Goal: Task Accomplishment & Management: Complete application form

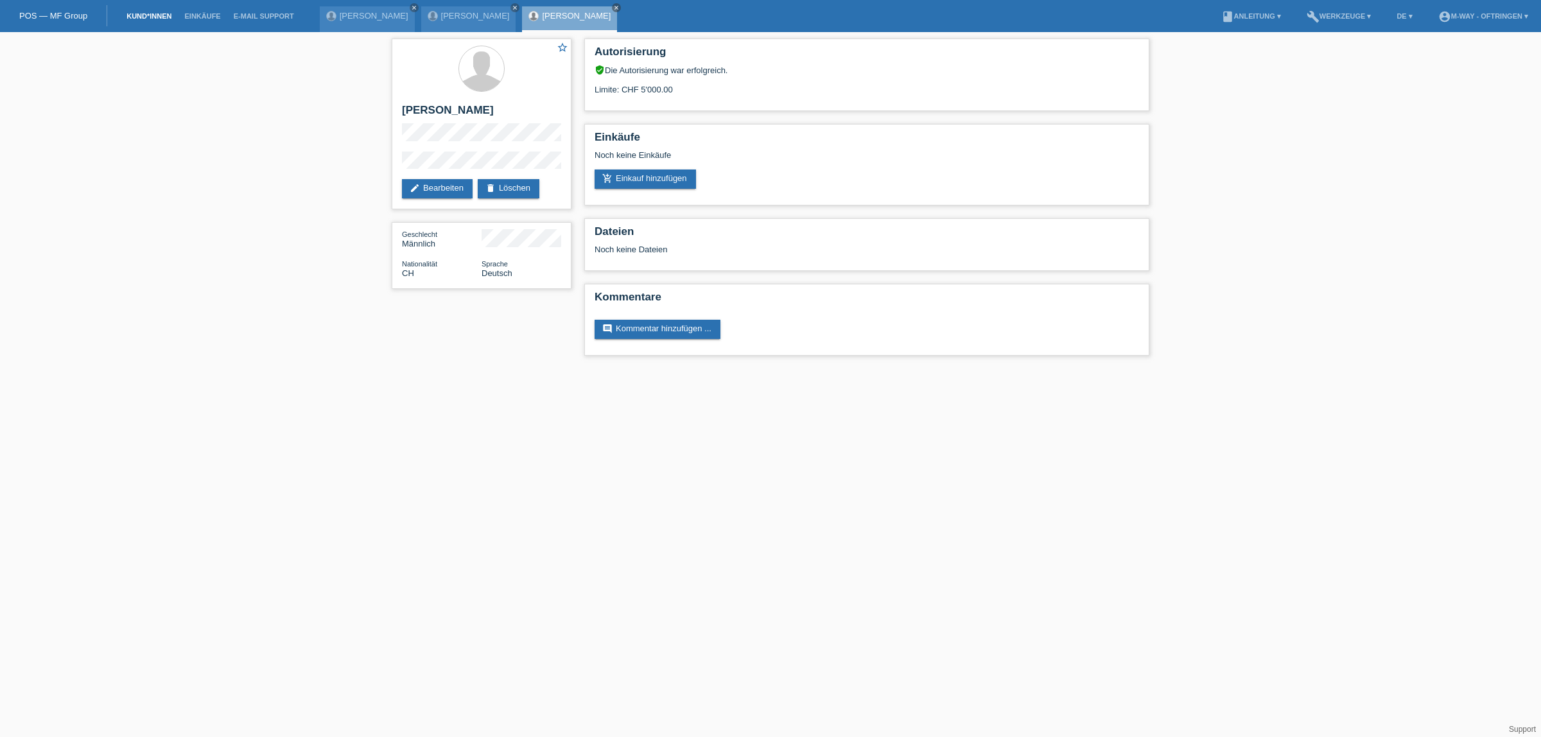
click at [157, 13] on link "Kund*innen" at bounding box center [149, 16] width 58 height 8
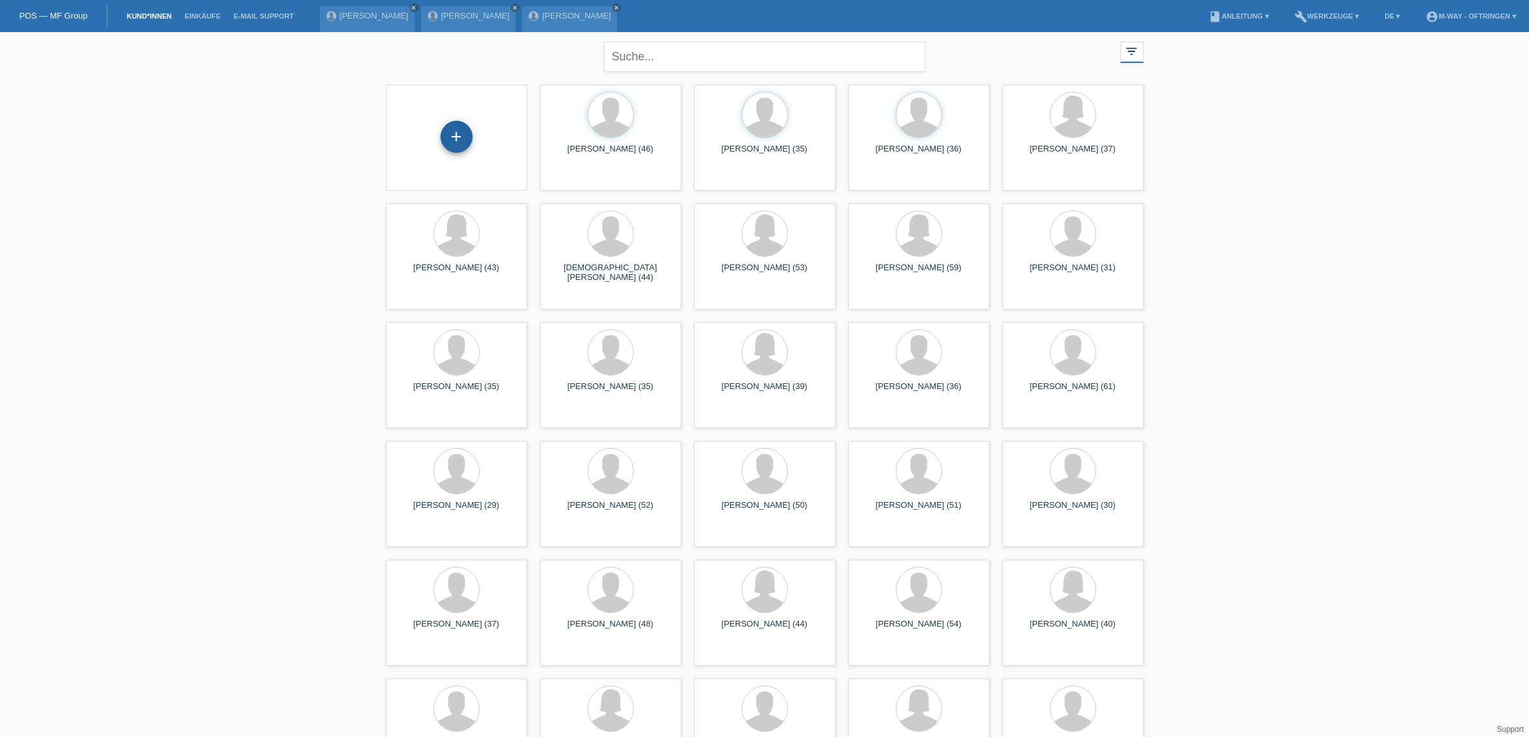
click at [457, 137] on div "+" at bounding box center [457, 137] width 32 height 32
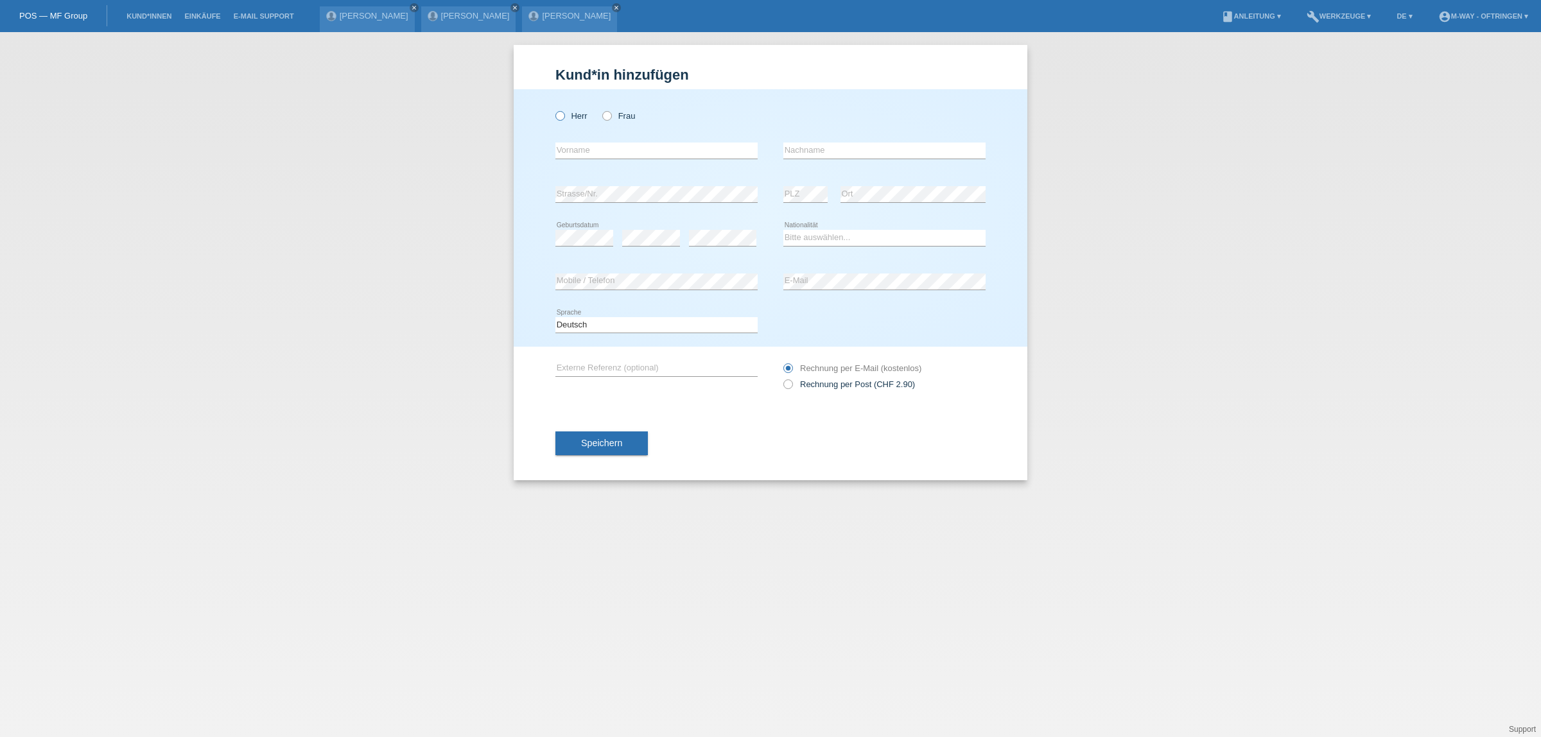
click at [554, 109] on icon at bounding box center [554, 109] width 0 height 0
click at [562, 114] on input "Herr" at bounding box center [559, 115] width 8 height 8
radio input "true"
click at [586, 149] on input "text" at bounding box center [656, 151] width 202 height 16
type input "[PERSON_NAME]"
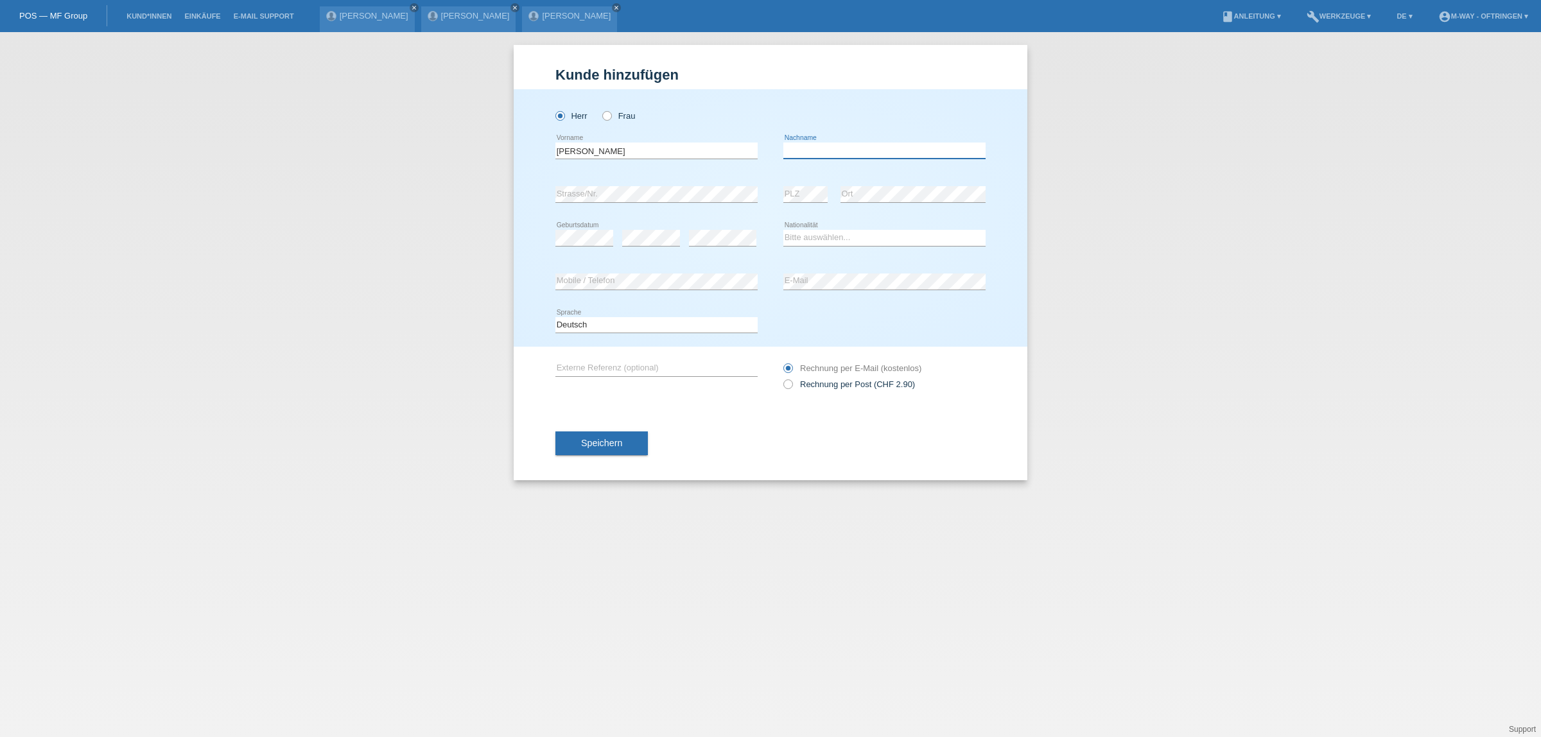
click at [807, 152] on input "text" at bounding box center [884, 151] width 202 height 16
type input "[PERSON_NAME]"
click at [832, 238] on select "Bitte auswählen... Schweiz Deutschland Liechtenstein Österreich ------------ Af…" at bounding box center [884, 237] width 202 height 15
select select "CH"
click at [783, 230] on select "Bitte auswählen... Schweiz Deutschland Liechtenstein Österreich ------------ Af…" at bounding box center [884, 237] width 202 height 15
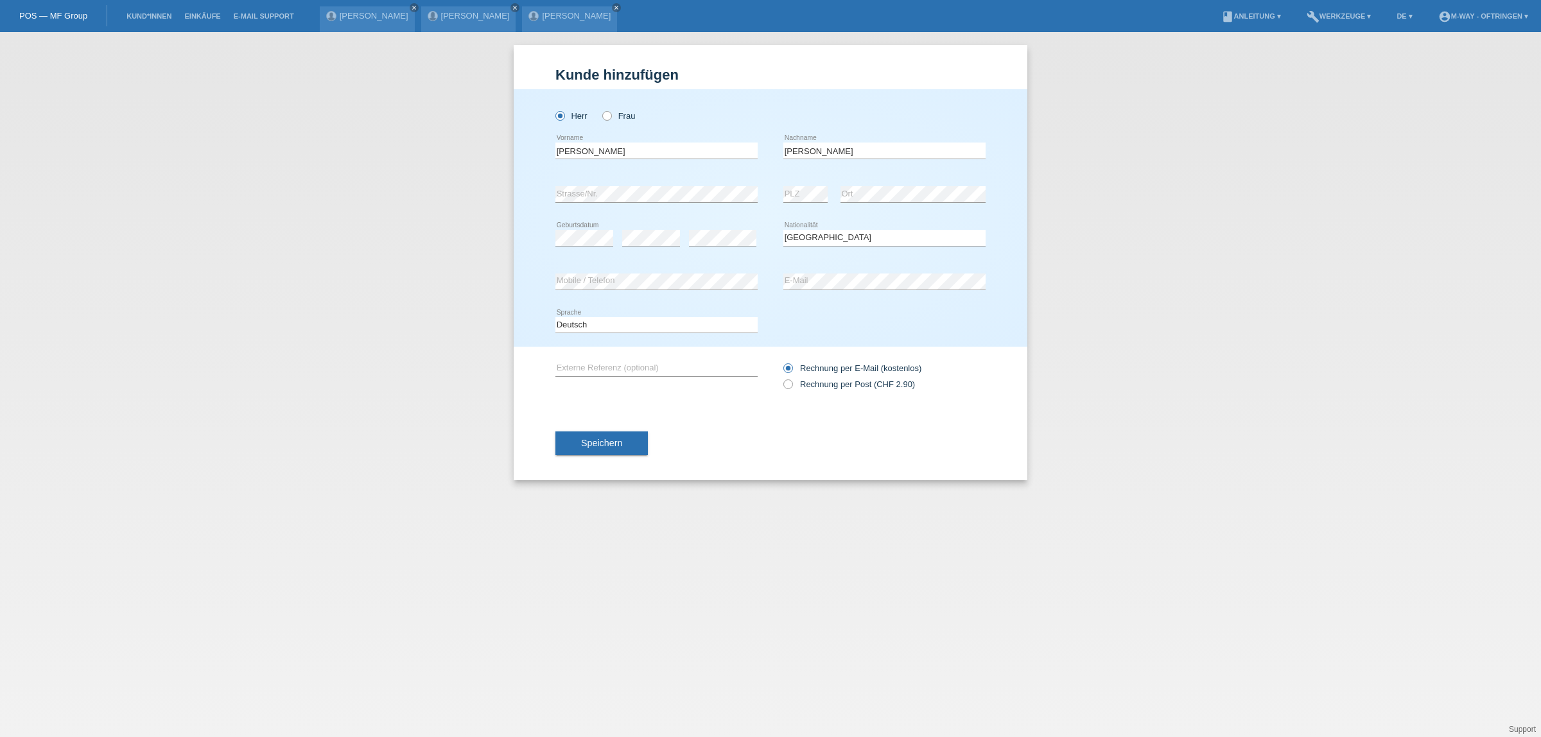
click at [613, 445] on span "Speichern" at bounding box center [601, 443] width 41 height 10
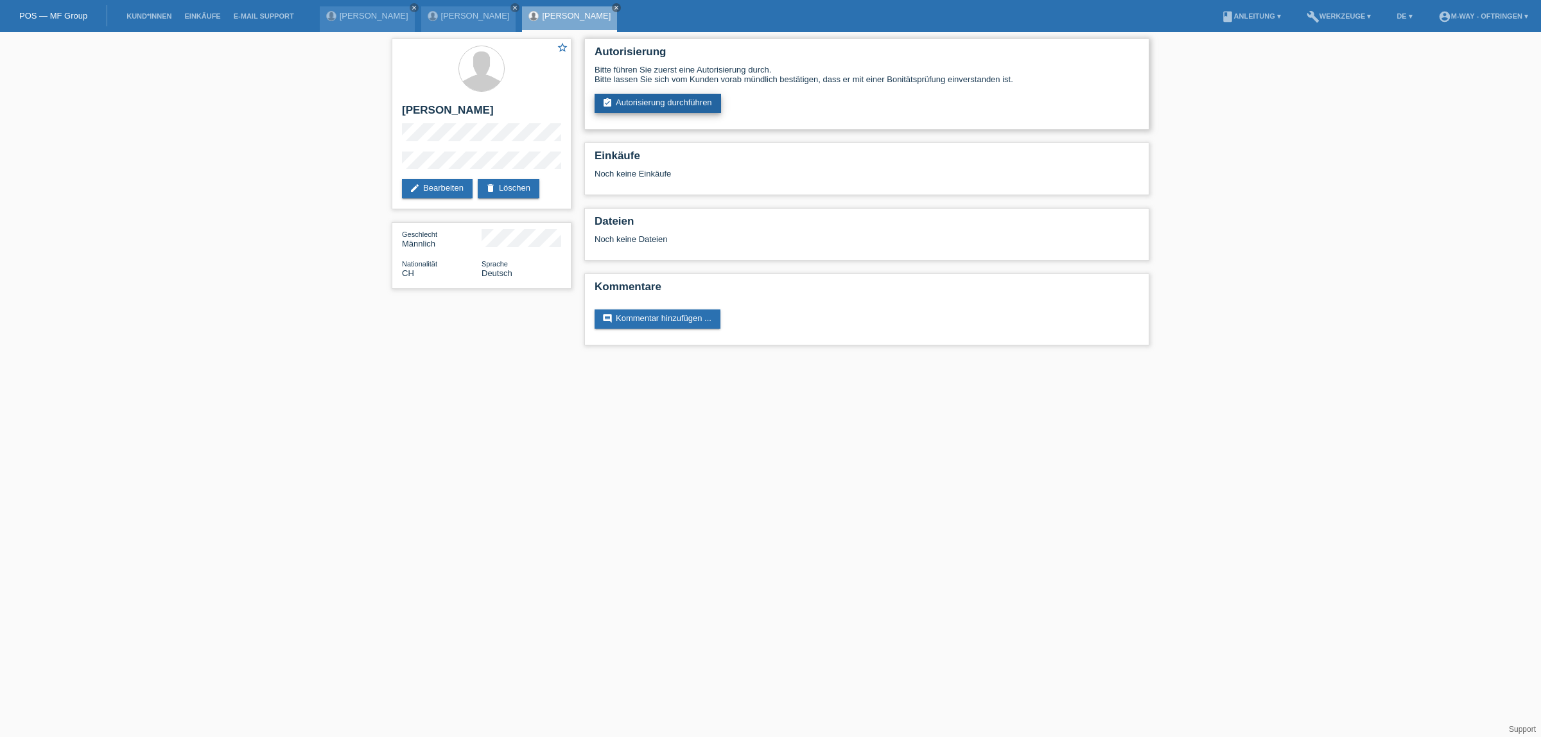
click at [679, 100] on link "assignment_turned_in Autorisierung durchführen" at bounding box center [658, 103] width 127 height 19
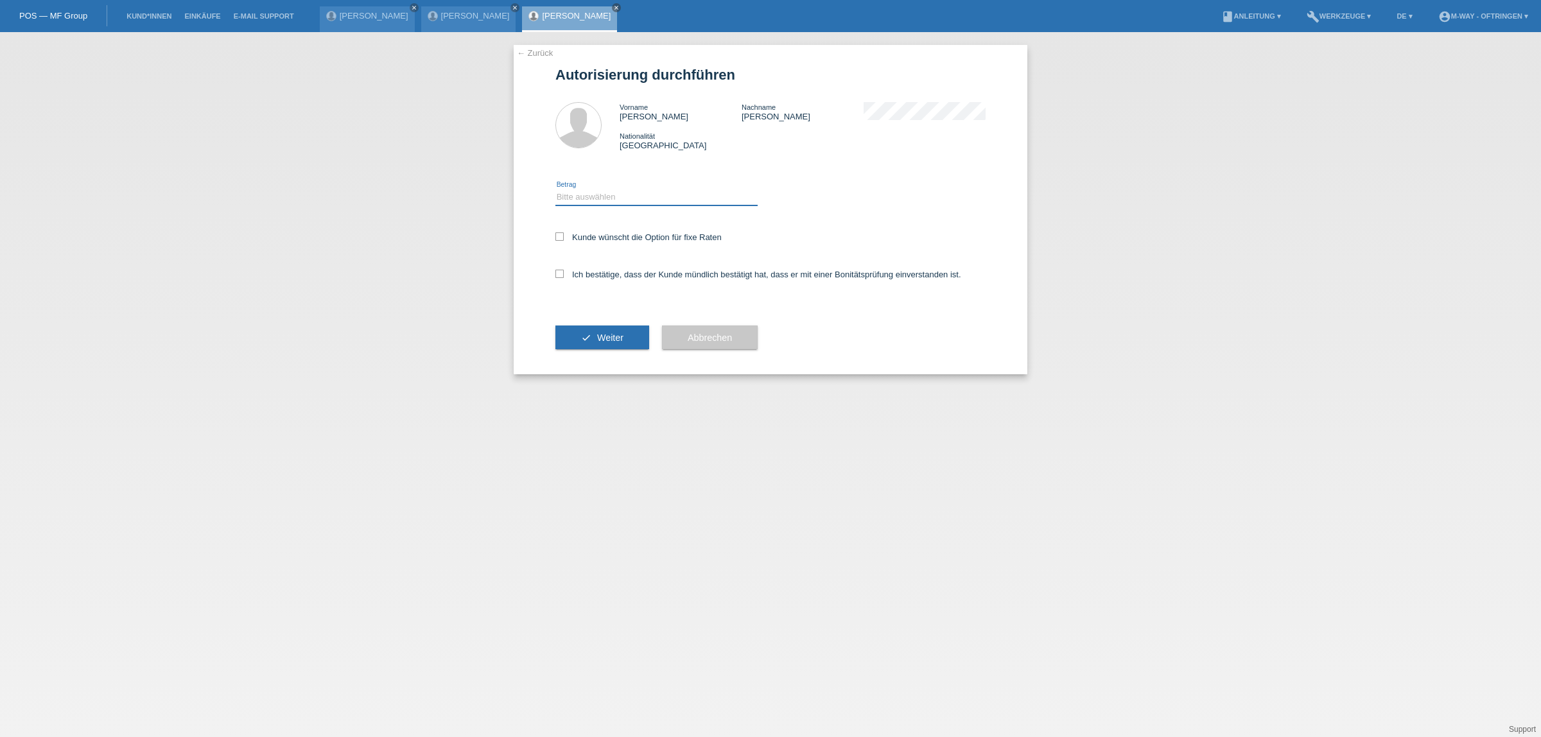
click at [669, 198] on select "Bitte auswählen CHF 1.00 - CHF 499.00 CHF 500.00 - CHF 1'999.00 CHF 2'000.00 - …" at bounding box center [656, 196] width 202 height 15
select select "3"
click at [555, 189] on select "Bitte auswählen CHF 1.00 - CHF 499.00 CHF 500.00 - CHF 1'999.00 CHF 2'000.00 - …" at bounding box center [656, 196] width 202 height 15
click at [559, 236] on icon at bounding box center [559, 236] width 8 height 8
click at [559, 236] on input "Kunde wünscht die Option für fixe Raten" at bounding box center [559, 236] width 8 height 8
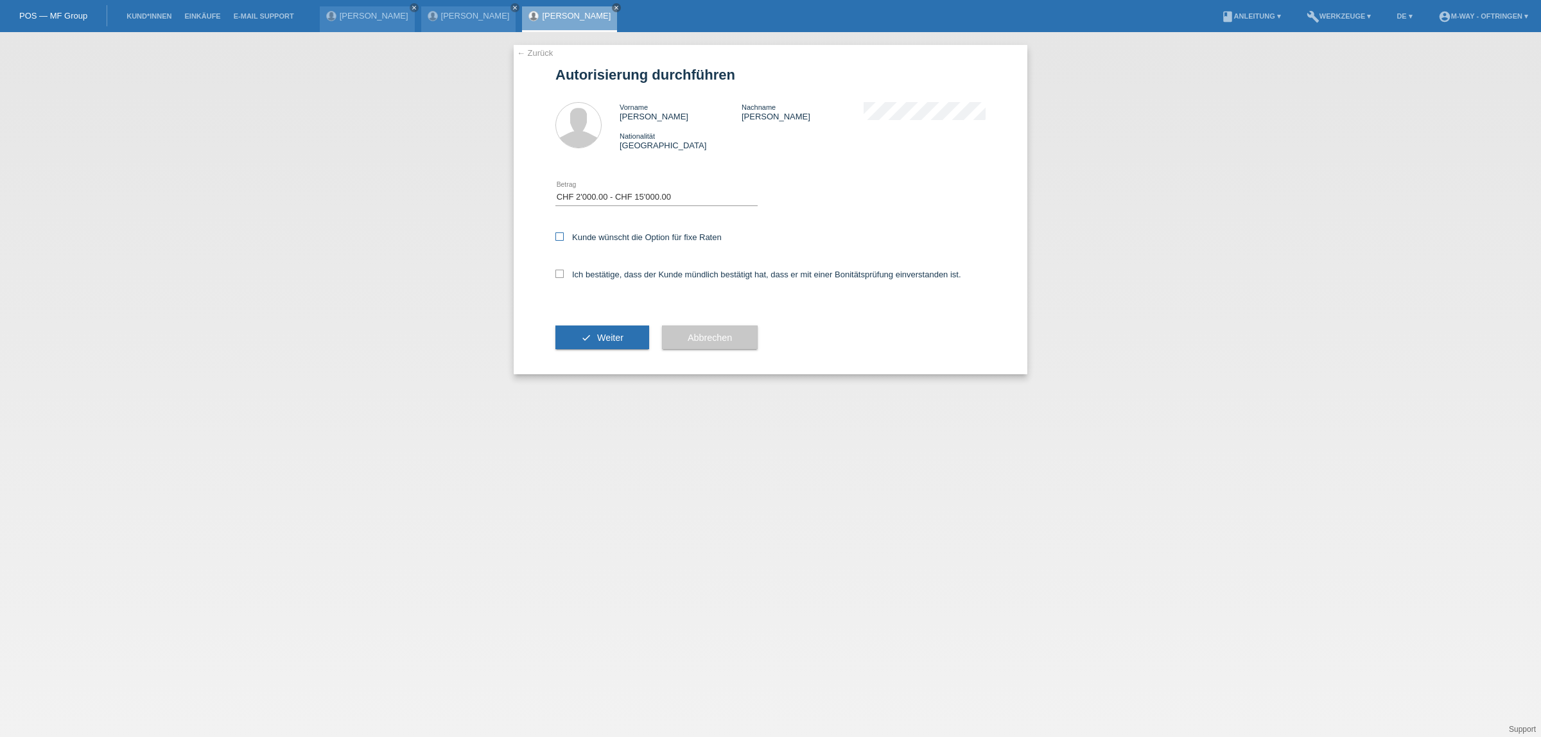
checkbox input "true"
click at [559, 270] on icon at bounding box center [559, 274] width 8 height 8
click at [559, 270] on input "Ich bestätige, dass der Kunde mündlich bestätigt hat, dass er mit einer Bonität…" at bounding box center [559, 274] width 8 height 8
checkbox input "true"
click at [598, 333] on span "Weiter" at bounding box center [610, 338] width 26 height 10
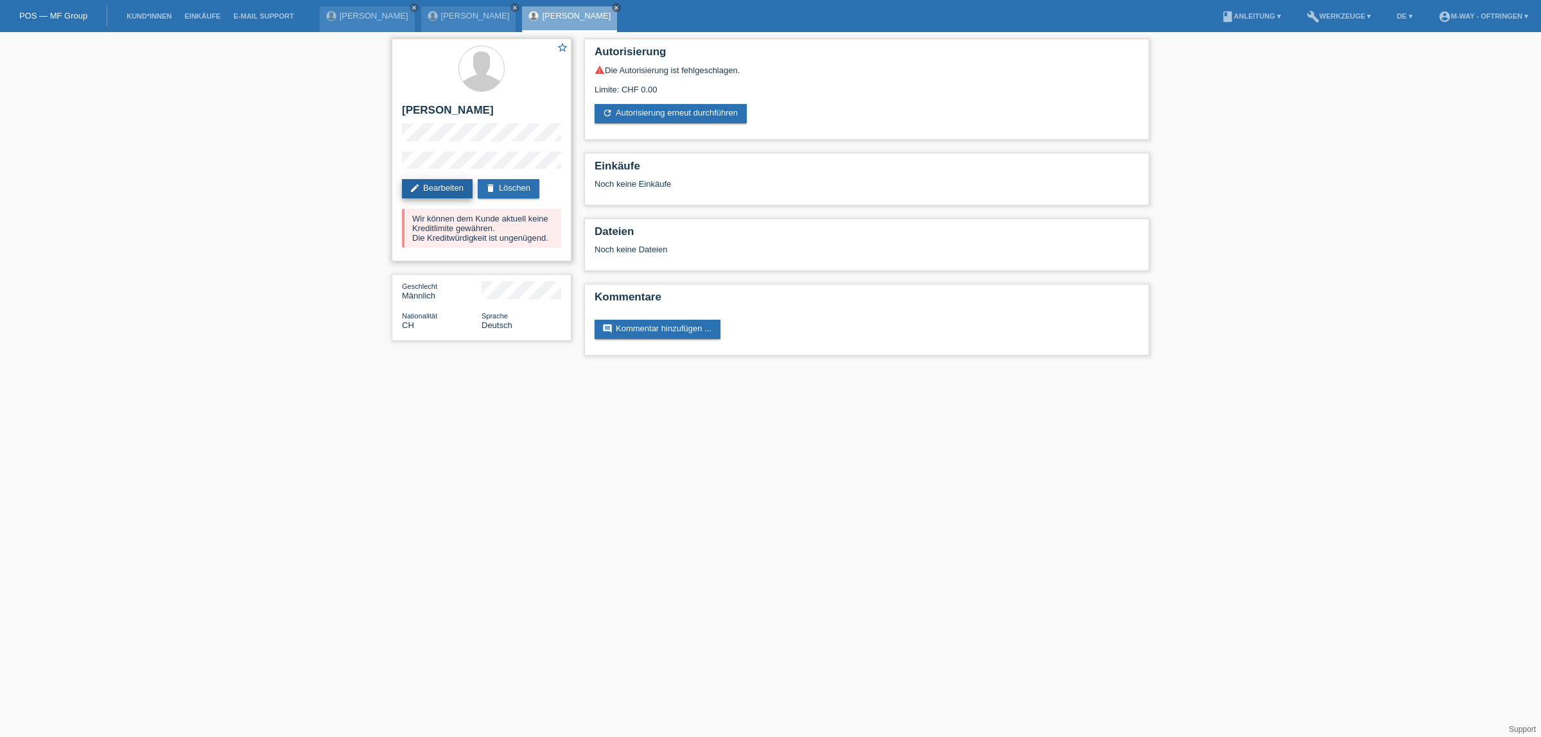
click at [437, 186] on link "edit Bearbeiten" at bounding box center [437, 188] width 71 height 19
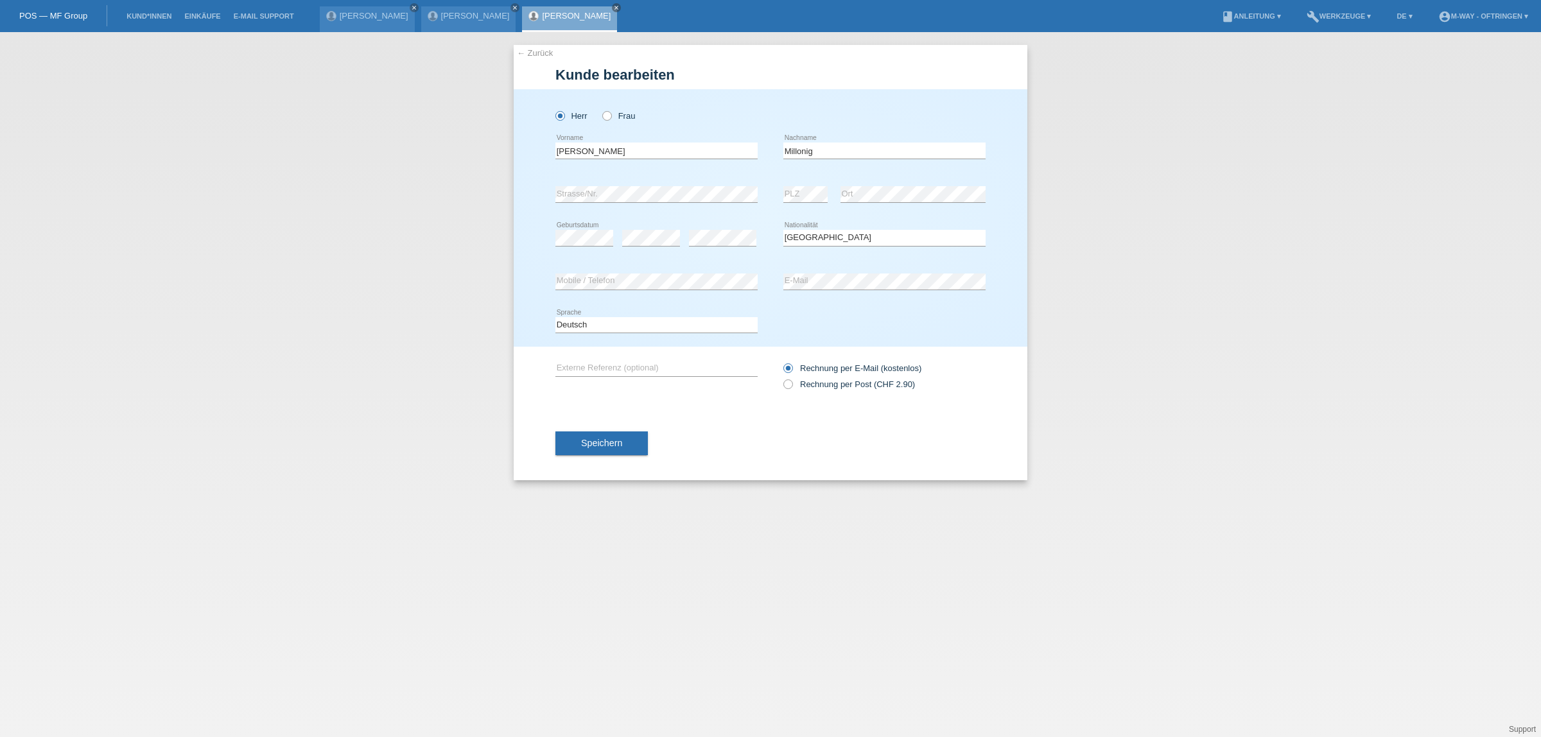
select select "CH"
click at [643, 148] on input "[PERSON_NAME]" at bounding box center [656, 151] width 202 height 16
type input "H"
type input "[PERSON_NAME]"
click at [614, 438] on span "Speichern" at bounding box center [601, 443] width 41 height 10
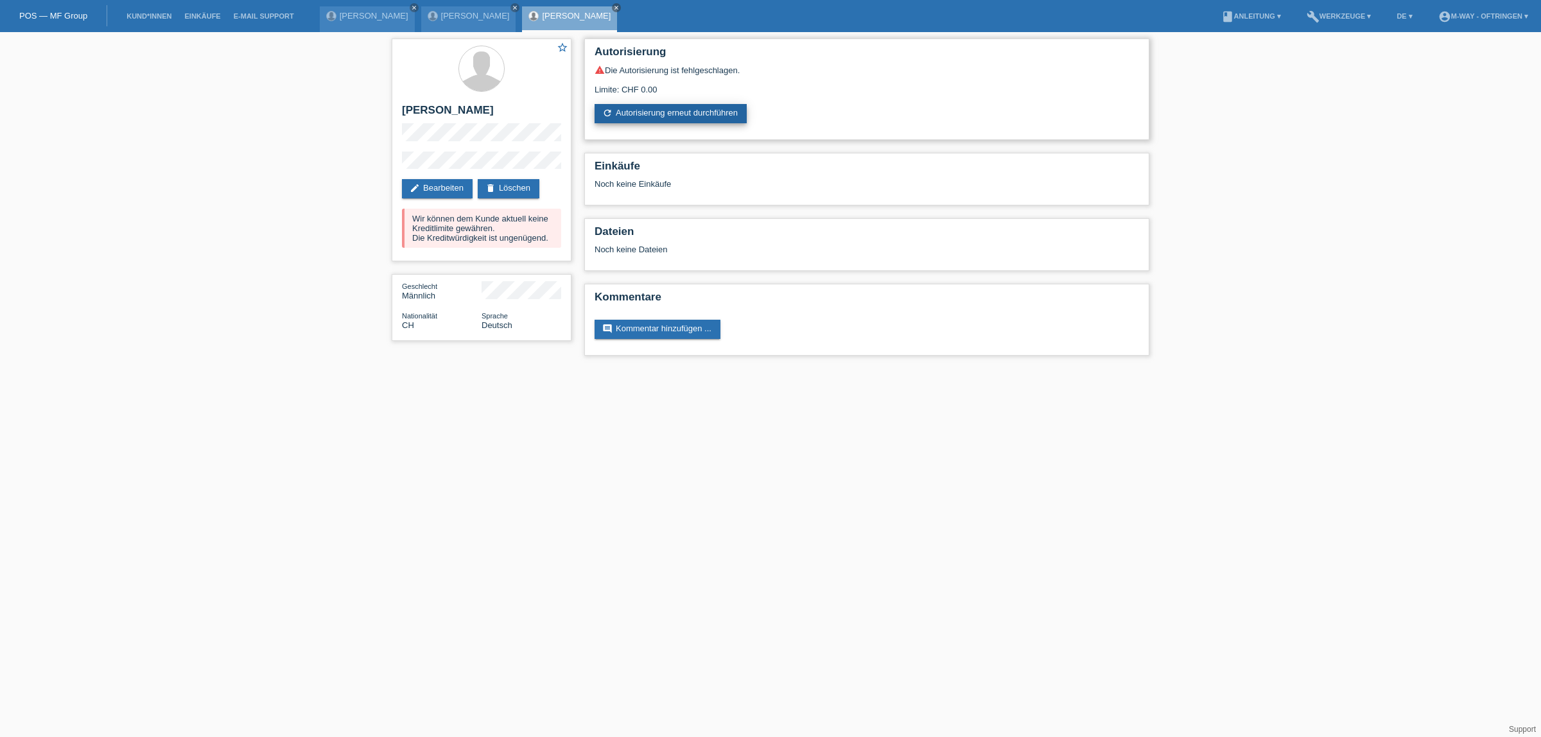
click at [686, 108] on link "refresh Autorisierung erneut durchführen" at bounding box center [671, 113] width 152 height 19
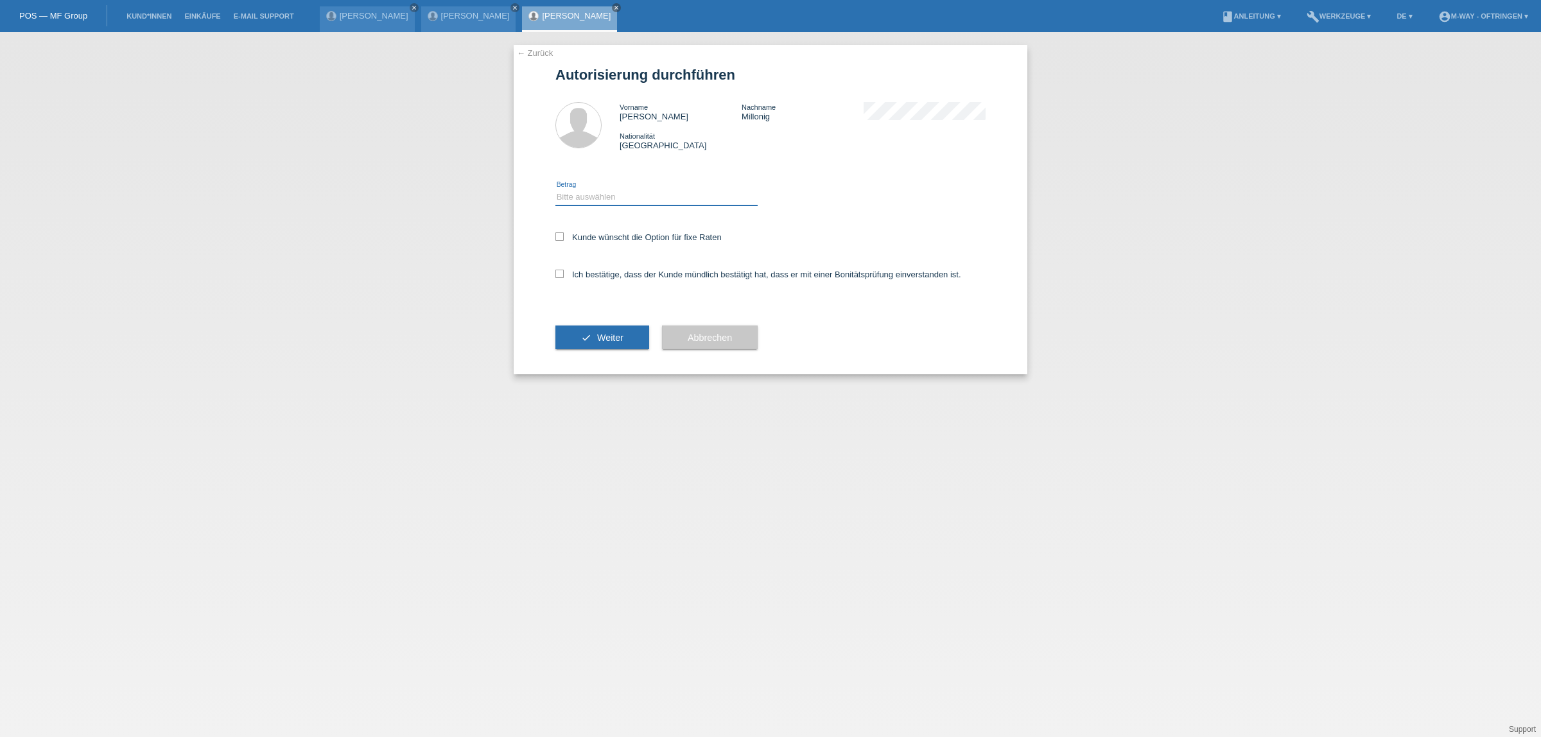
click at [621, 195] on select "Bitte auswählen CHF 1.00 - CHF 499.00 CHF 500.00 - CHF 1'999.00 CHF 2'000.00 - …" at bounding box center [656, 196] width 202 height 15
select select "3"
click at [555, 189] on select "Bitte auswählen CHF 1.00 - CHF 499.00 CHF 500.00 - CHF 1'999.00 CHF 2'000.00 - …" at bounding box center [656, 196] width 202 height 15
click at [559, 233] on icon at bounding box center [559, 236] width 8 height 8
click at [559, 233] on input "Kunde wünscht die Option für fixe Raten" at bounding box center [559, 236] width 8 height 8
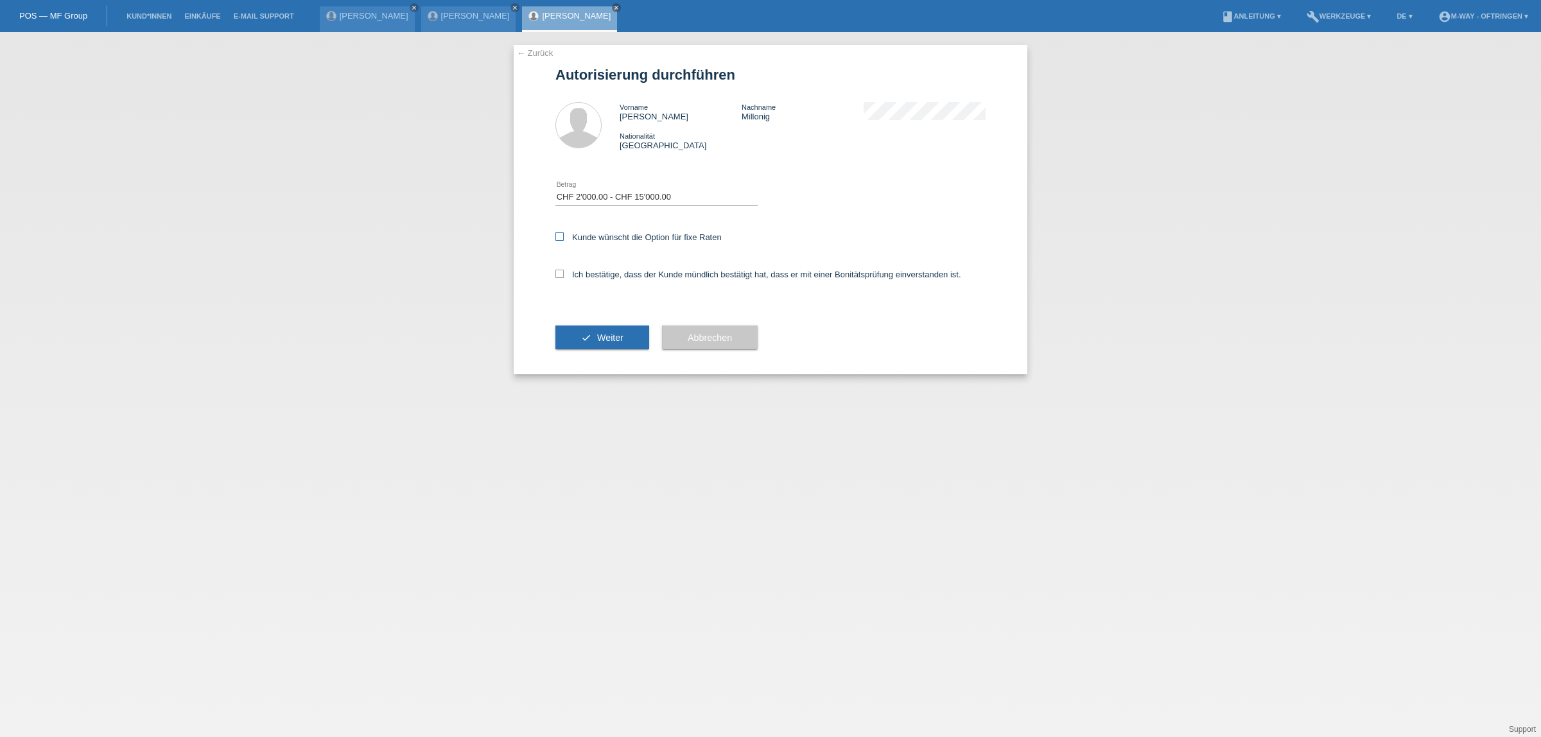
checkbox input "true"
click at [561, 271] on icon at bounding box center [559, 274] width 8 height 8
click at [561, 271] on input "Ich bestätige, dass der Kunde mündlich bestätigt hat, dass er mit einer Bonität…" at bounding box center [559, 274] width 8 height 8
checkbox input "true"
click at [602, 334] on span "Weiter" at bounding box center [610, 338] width 26 height 10
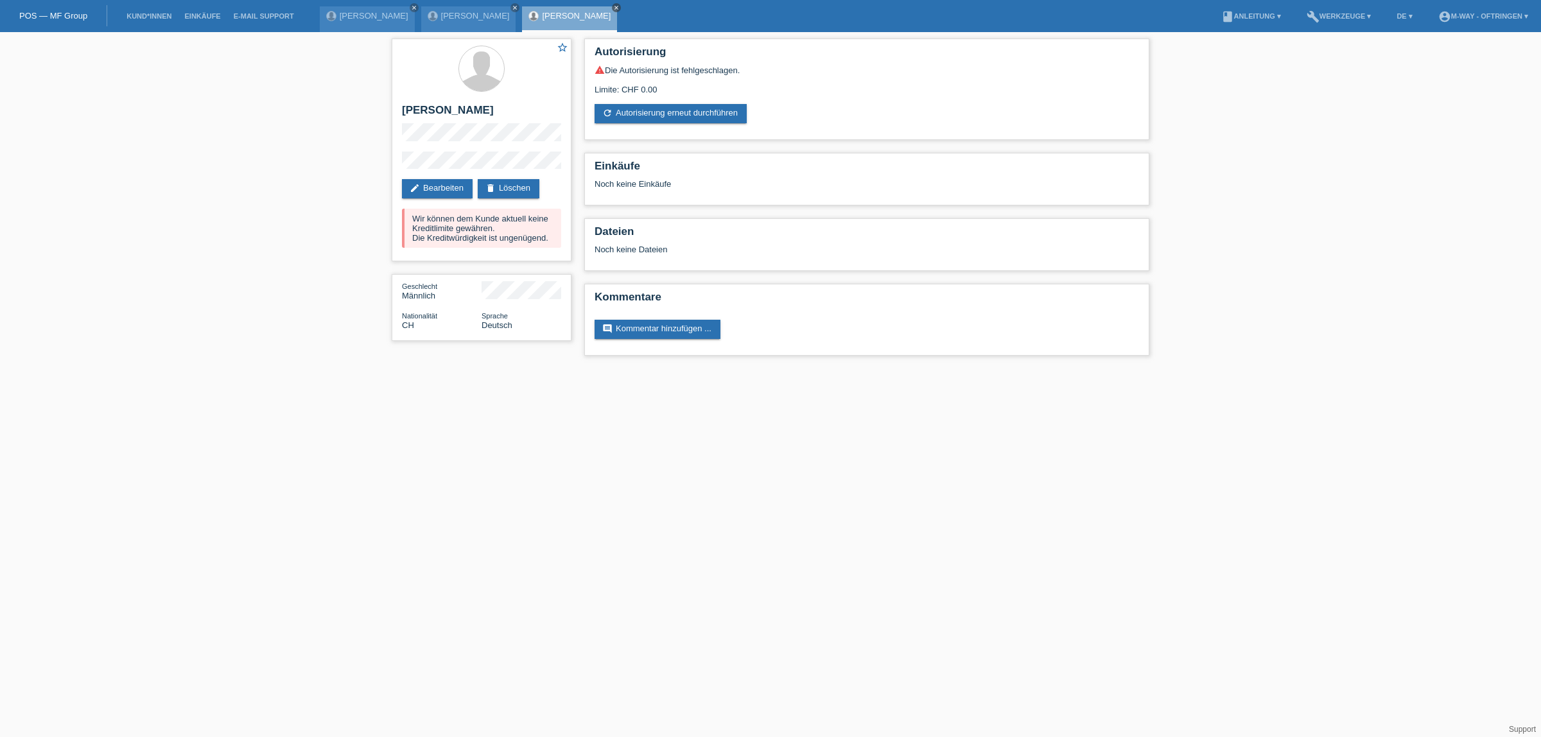
click at [613, 5] on icon "close" at bounding box center [616, 7] width 6 height 6
click at [148, 10] on li "Kund*innen" at bounding box center [149, 16] width 58 height 33
click at [148, 16] on link "Kund*innen" at bounding box center [149, 16] width 58 height 8
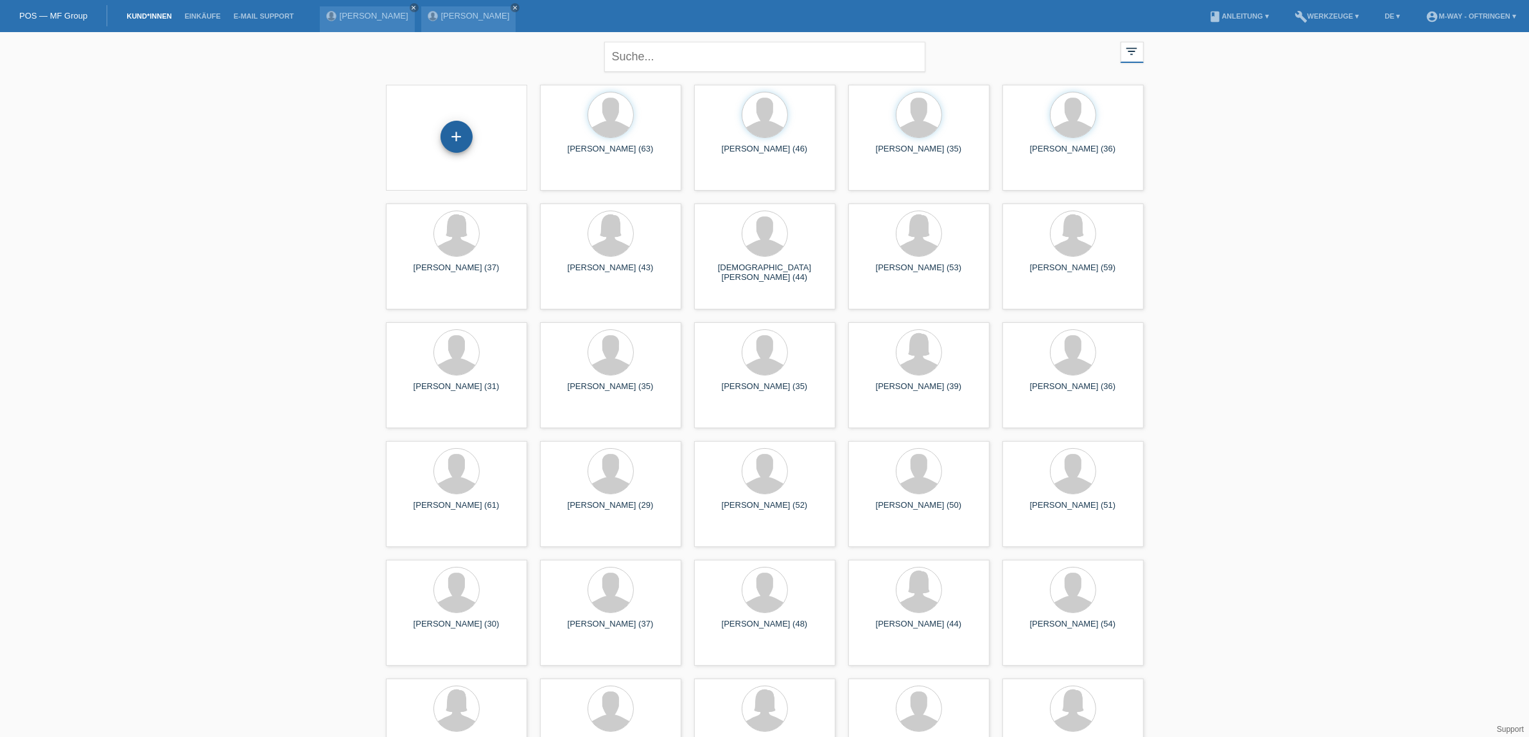
click at [455, 136] on div "+" at bounding box center [457, 137] width 32 height 32
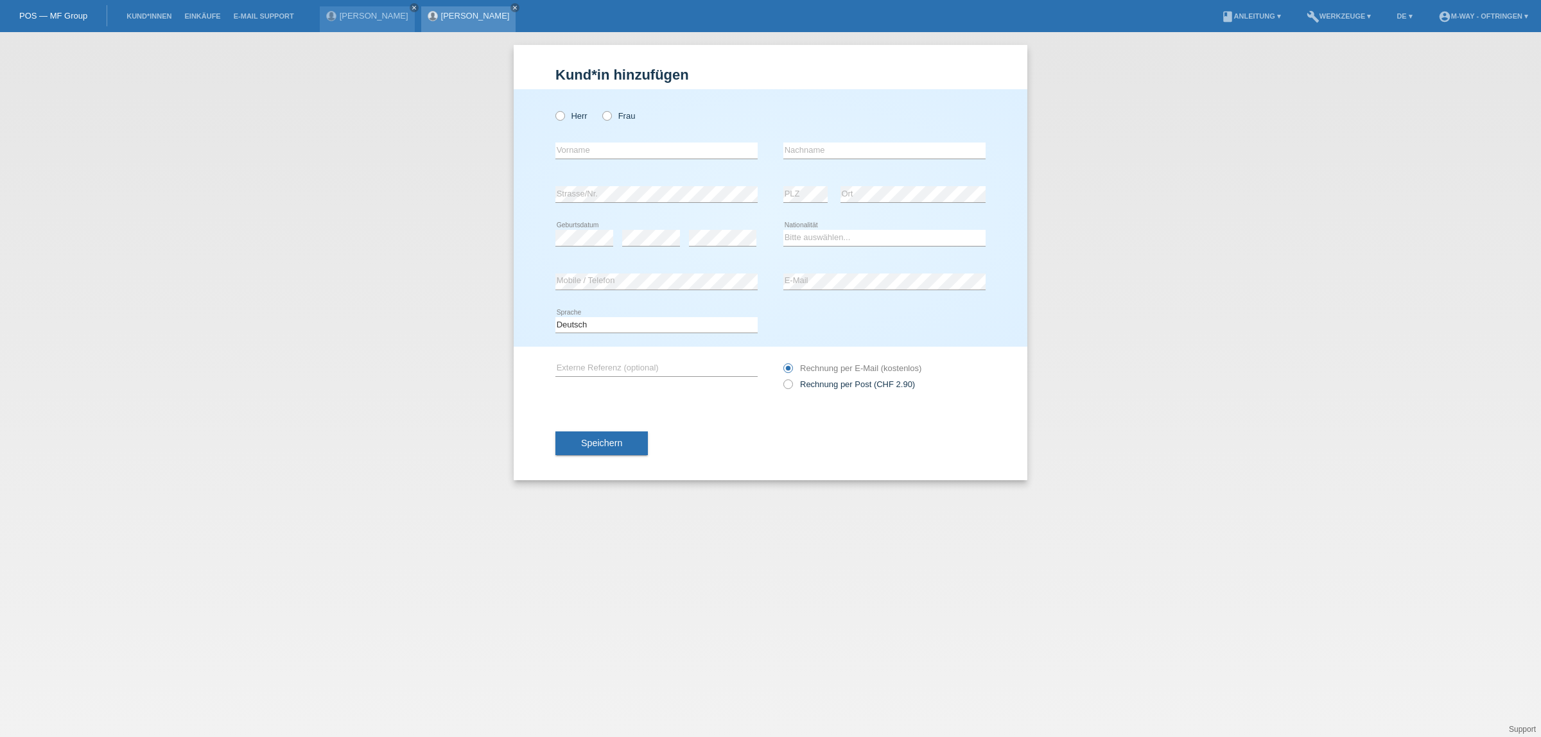
click at [463, 19] on link "[PERSON_NAME]" at bounding box center [475, 16] width 69 height 10
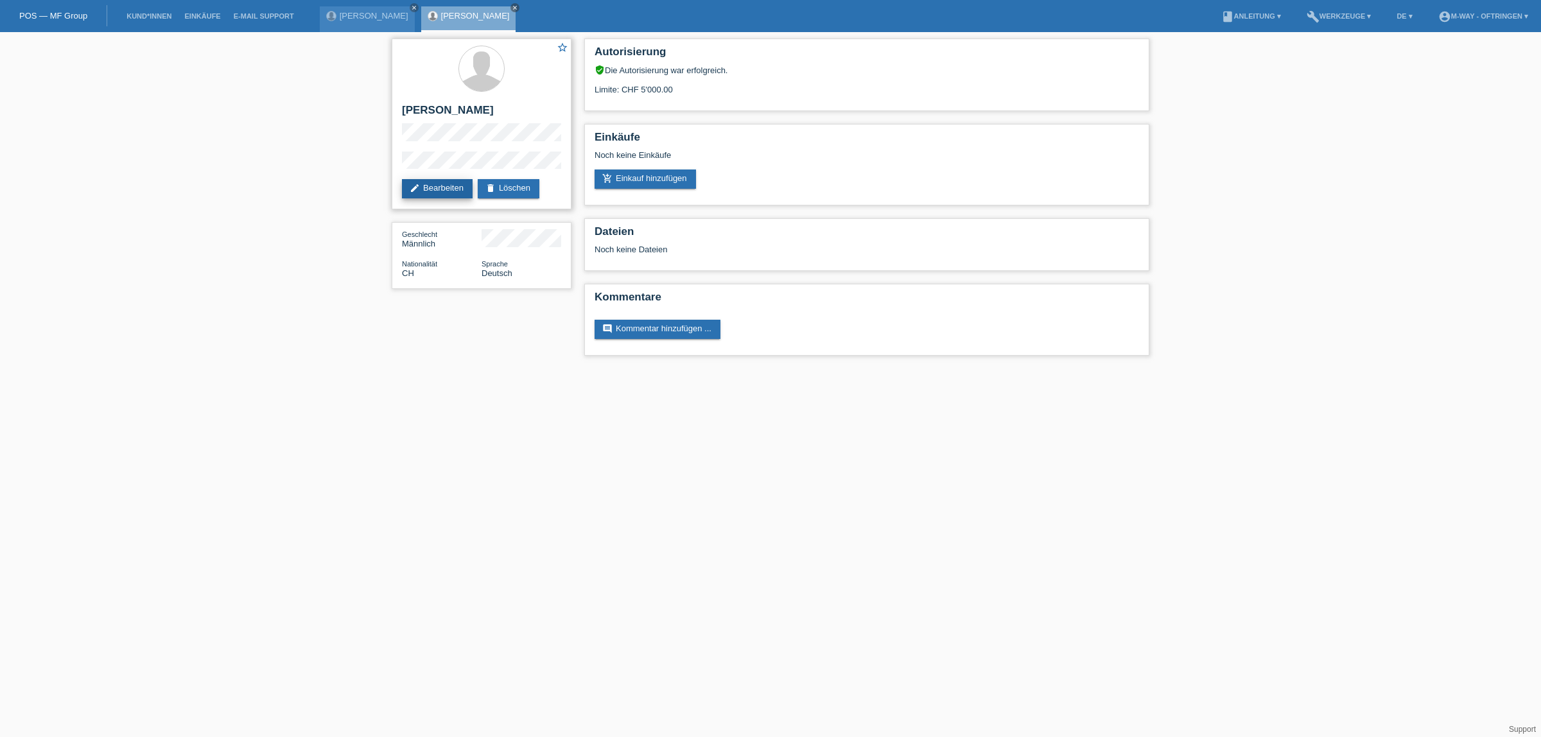
click at [435, 185] on link "edit Bearbeiten" at bounding box center [437, 188] width 71 height 19
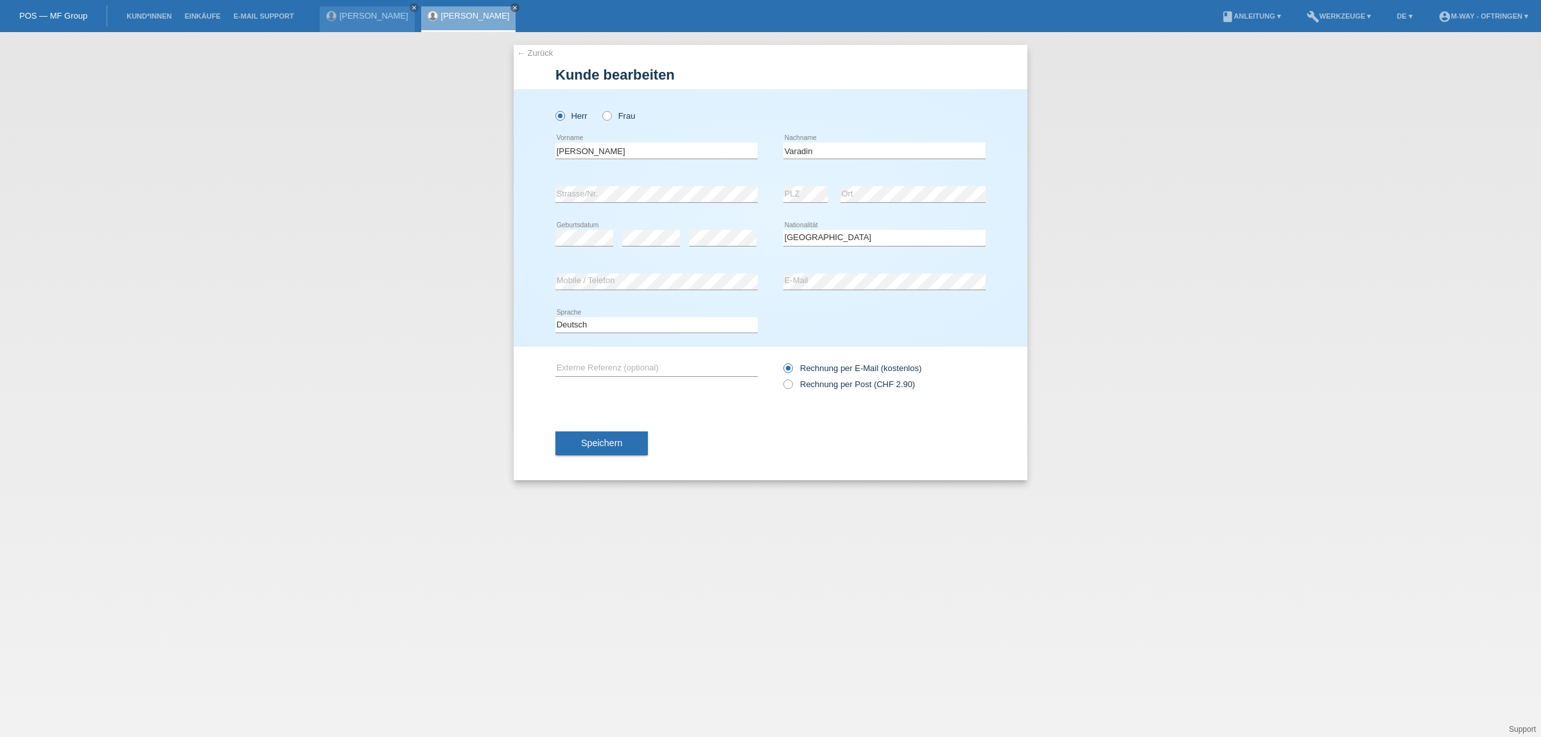
select select "CH"
drag, startPoint x: 697, startPoint y: 288, endPoint x: 633, endPoint y: 143, distance: 159.0
drag, startPoint x: 633, startPoint y: 143, endPoint x: 490, endPoint y: 310, distance: 220.0
click at [493, 315] on div "← Zurück Kunde bearbeiten Herr Frau Marko error Vorname Varadin" at bounding box center [770, 384] width 1541 height 705
click at [143, 13] on link "Kund*innen" at bounding box center [149, 16] width 58 height 8
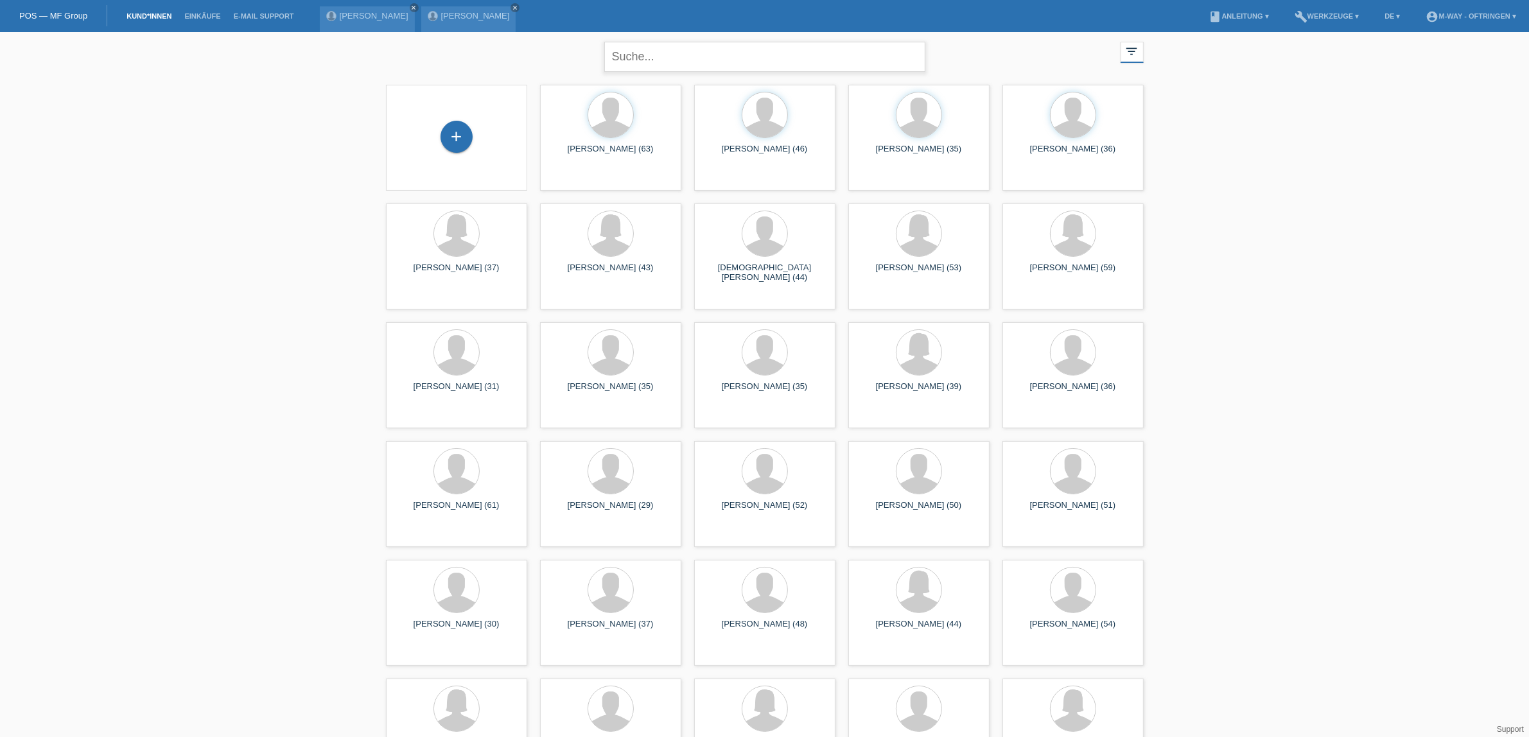
click at [727, 55] on input "text" at bounding box center [764, 57] width 321 height 30
type input "dietiker"
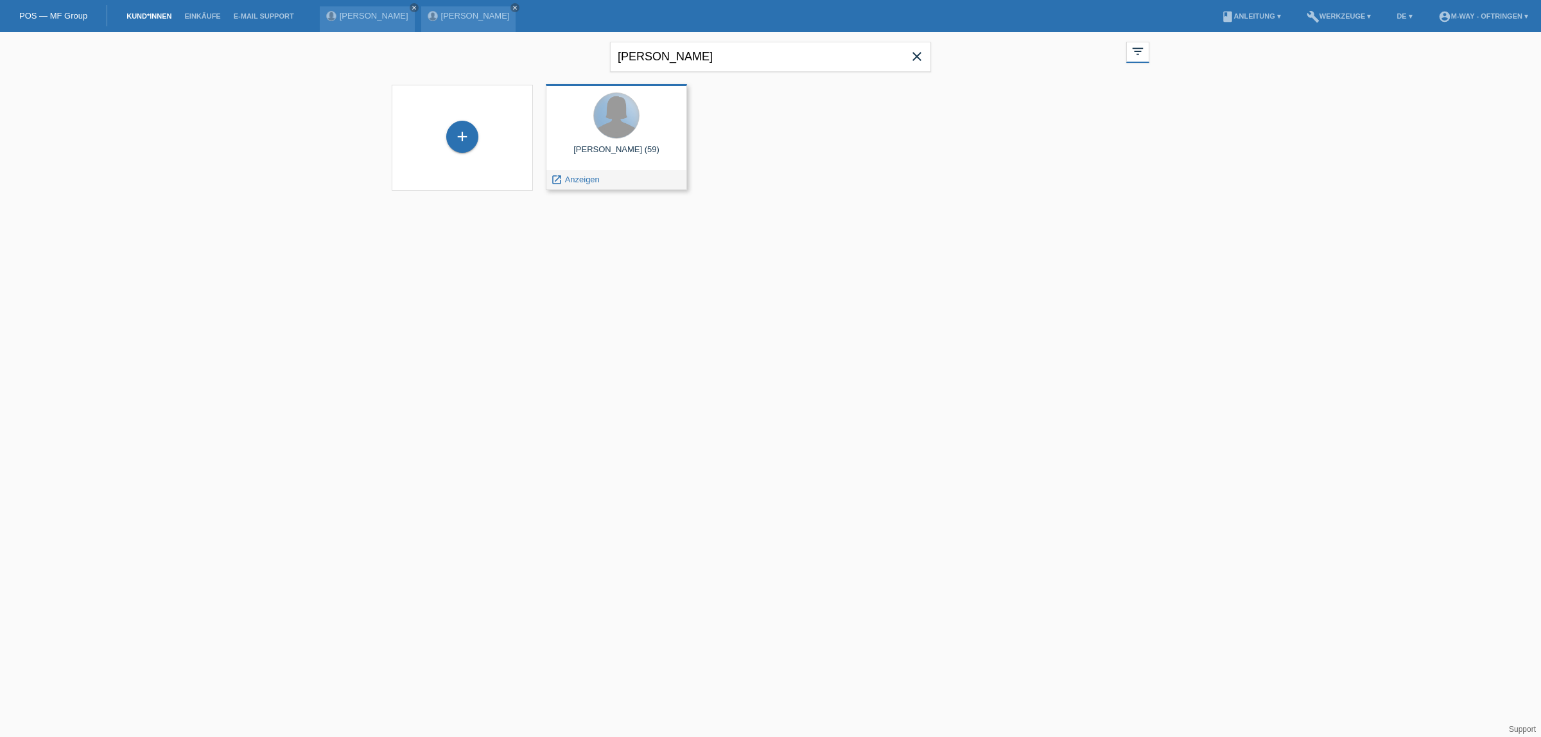
click at [624, 121] on div at bounding box center [616, 115] width 45 height 45
click at [585, 177] on span "Anzeigen" at bounding box center [582, 180] width 35 height 10
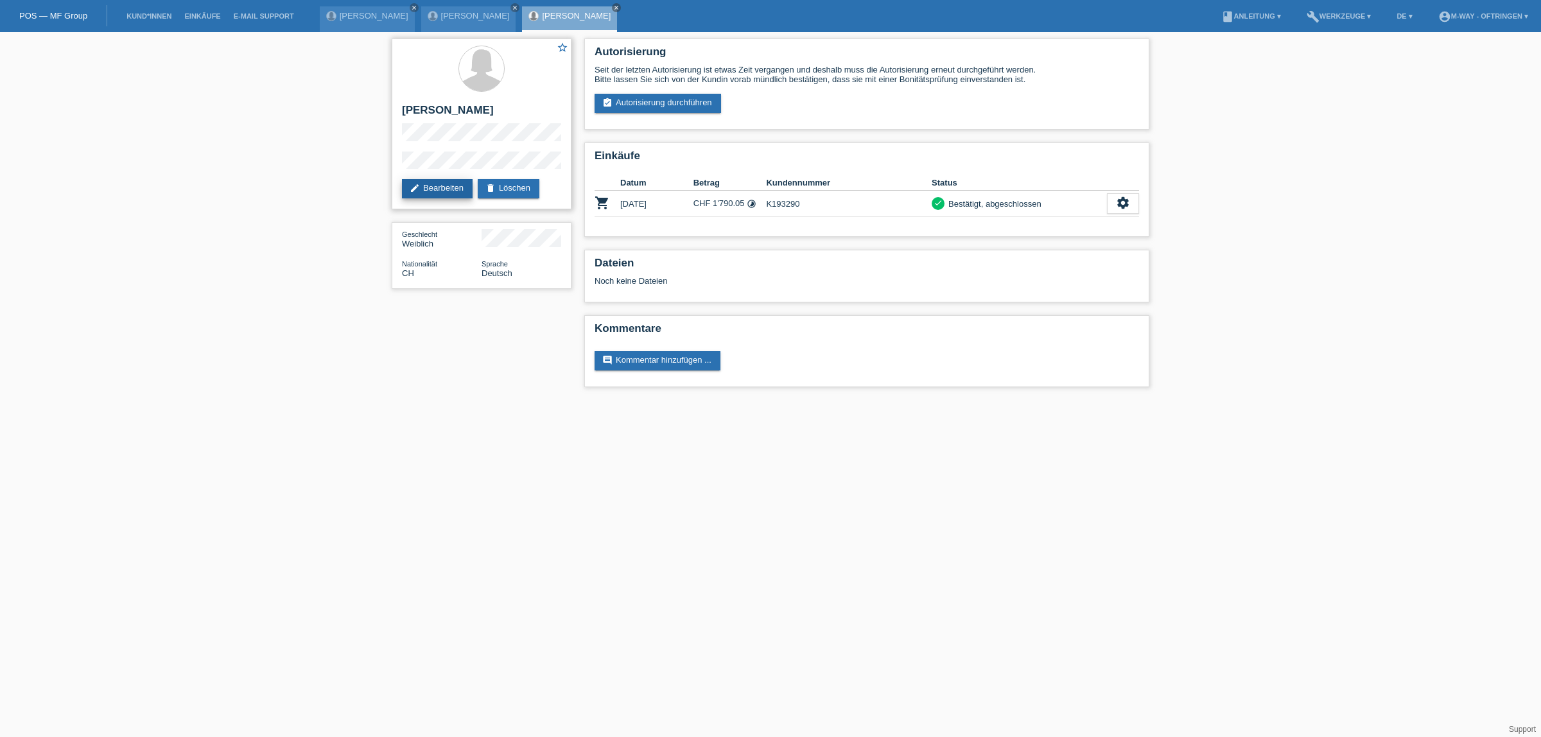
click at [451, 184] on link "edit Bearbeiten" at bounding box center [437, 188] width 71 height 19
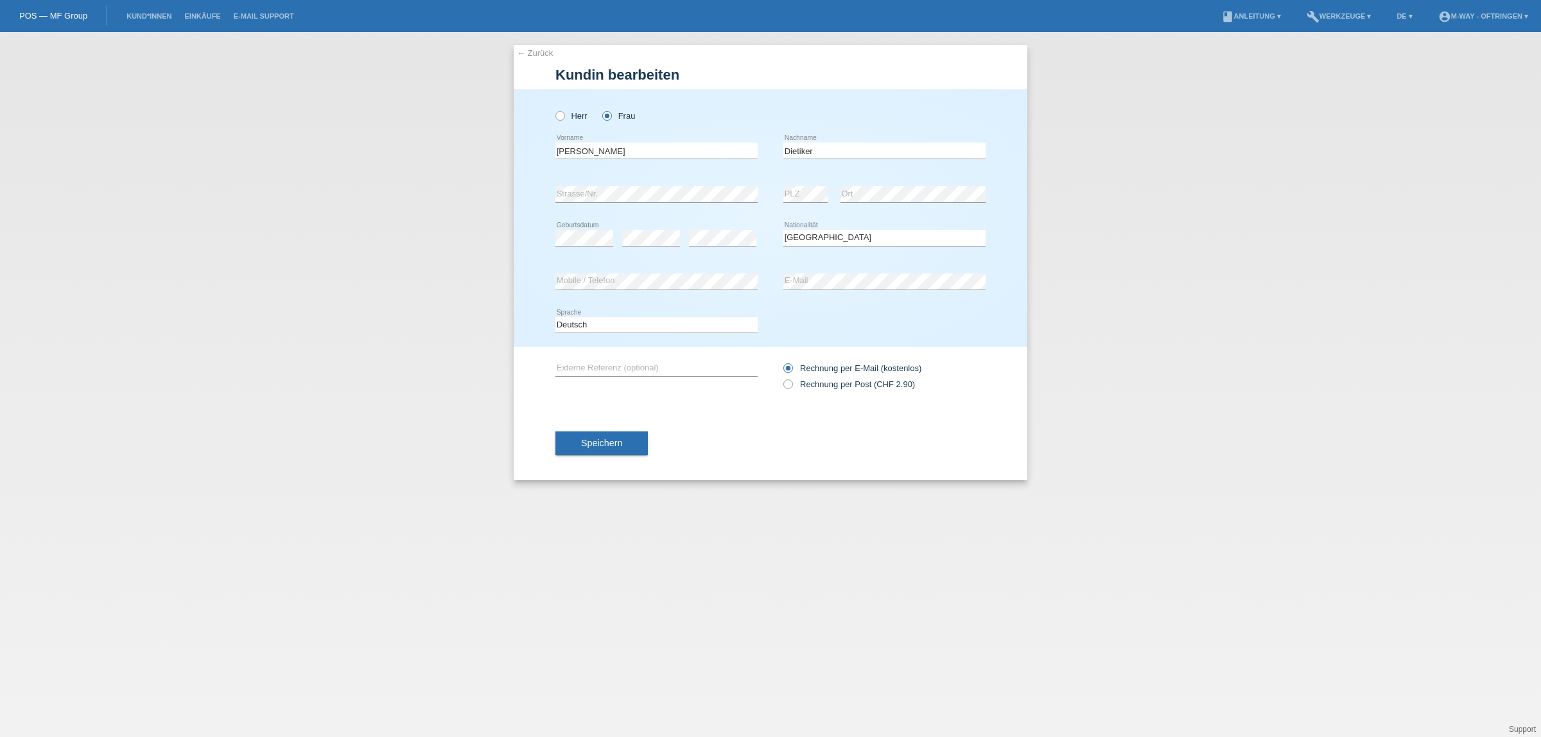
select select "CH"
click at [621, 440] on span "Speichern" at bounding box center [601, 443] width 41 height 10
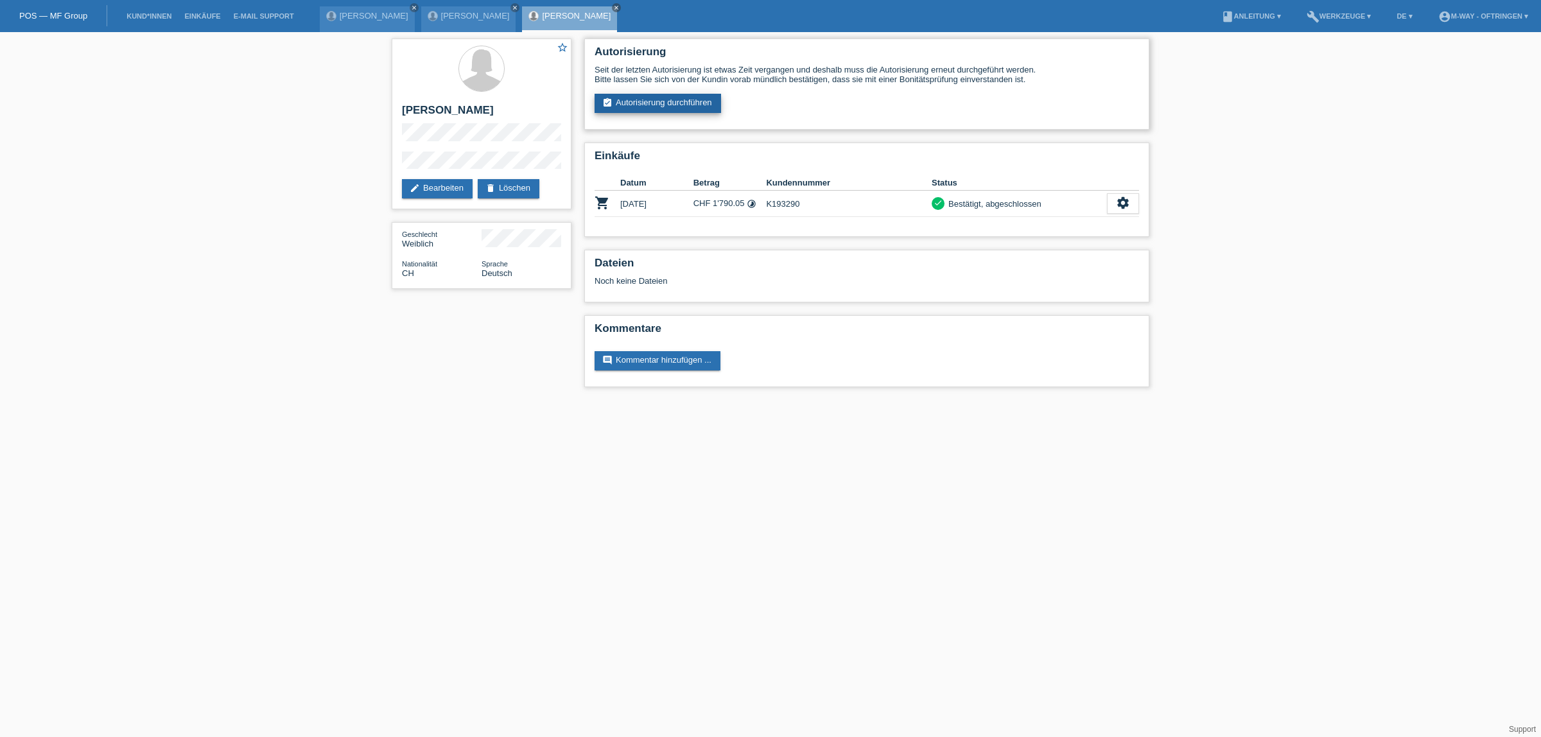
click at [694, 100] on link "assignment_turned_in Autorisierung durchführen" at bounding box center [658, 103] width 127 height 19
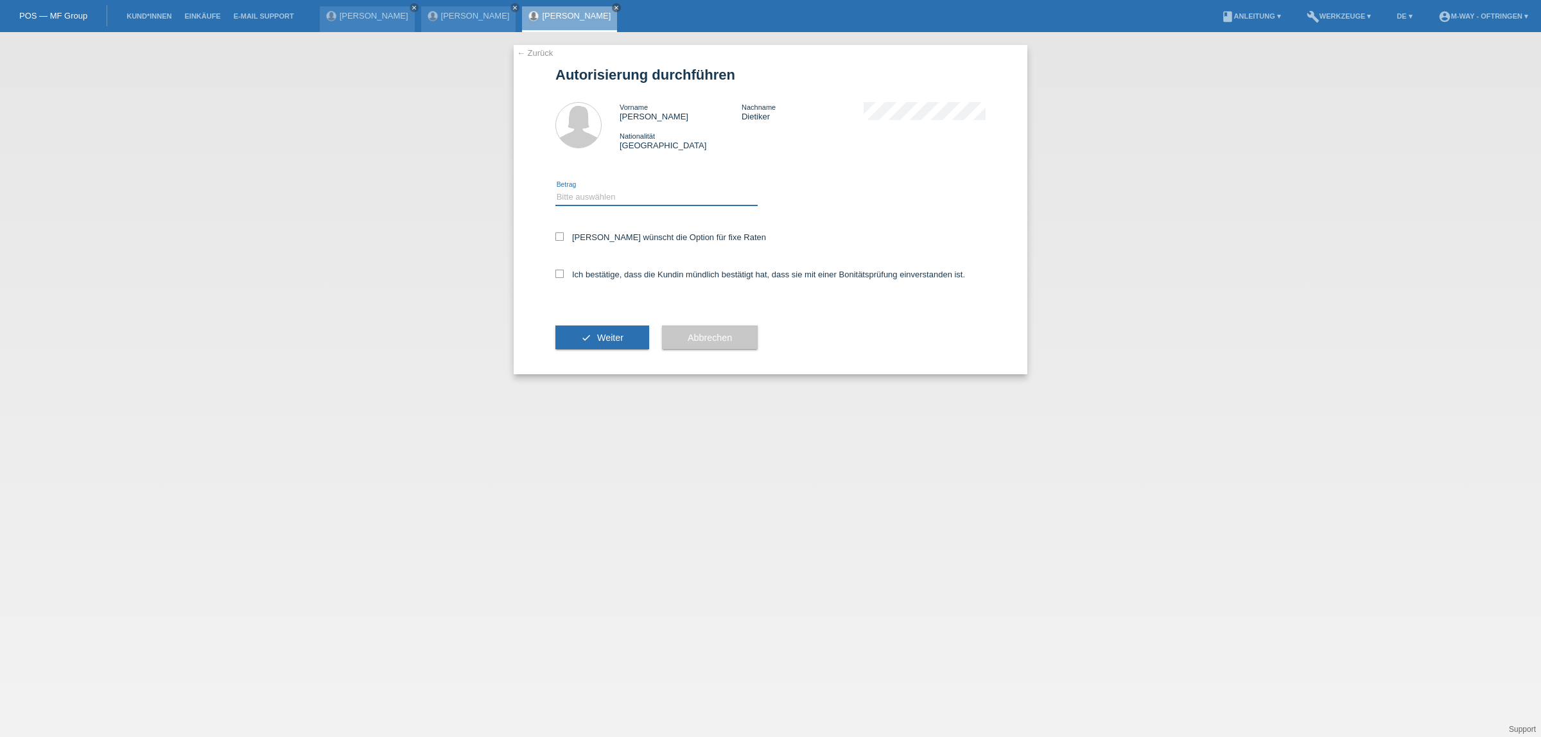
click at [584, 193] on select "Bitte auswählen CHF 1.00 - CHF 499.00 CHF 500.00 - CHF 1'999.00 CHF 2'000.00 - …" at bounding box center [656, 196] width 202 height 15
select select "3"
click at [555, 189] on select "Bitte auswählen CHF 1.00 - CHF 499.00 CHF 500.00 - CHF 1'999.00 CHF 2'000.00 - …" at bounding box center [656, 196] width 202 height 15
click at [563, 233] on icon at bounding box center [559, 236] width 8 height 8
click at [563, 233] on input "Kundin wünscht die Option für fixe Raten" at bounding box center [559, 236] width 8 height 8
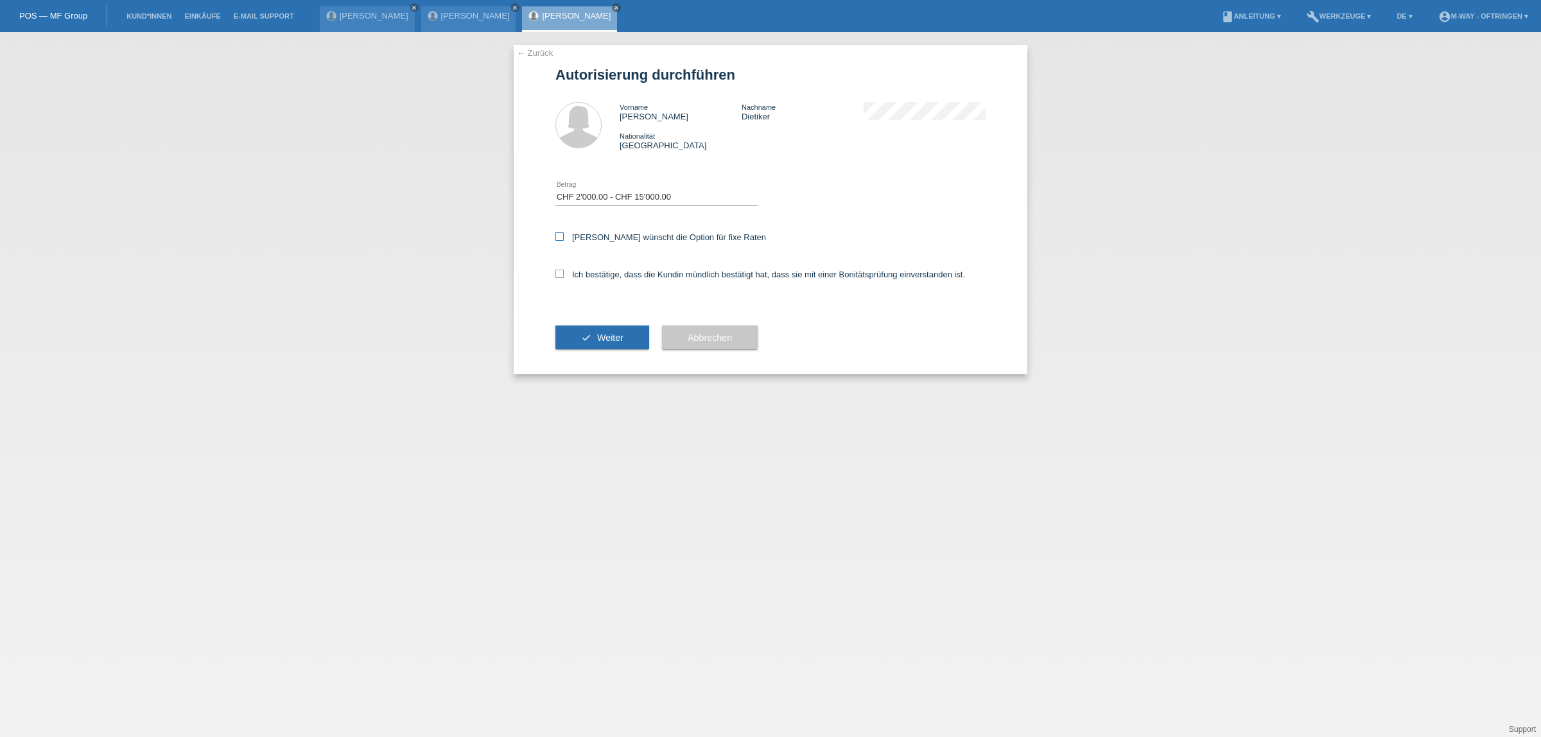
checkbox input "true"
click at [561, 273] on icon at bounding box center [559, 274] width 8 height 8
click at [561, 273] on input "Ich bestätige, dass die Kundin mündlich bestätigt hat, dass sie mit einer Bonit…" at bounding box center [559, 274] width 8 height 8
checkbox input "true"
click at [611, 339] on span "Weiter" at bounding box center [610, 338] width 26 height 10
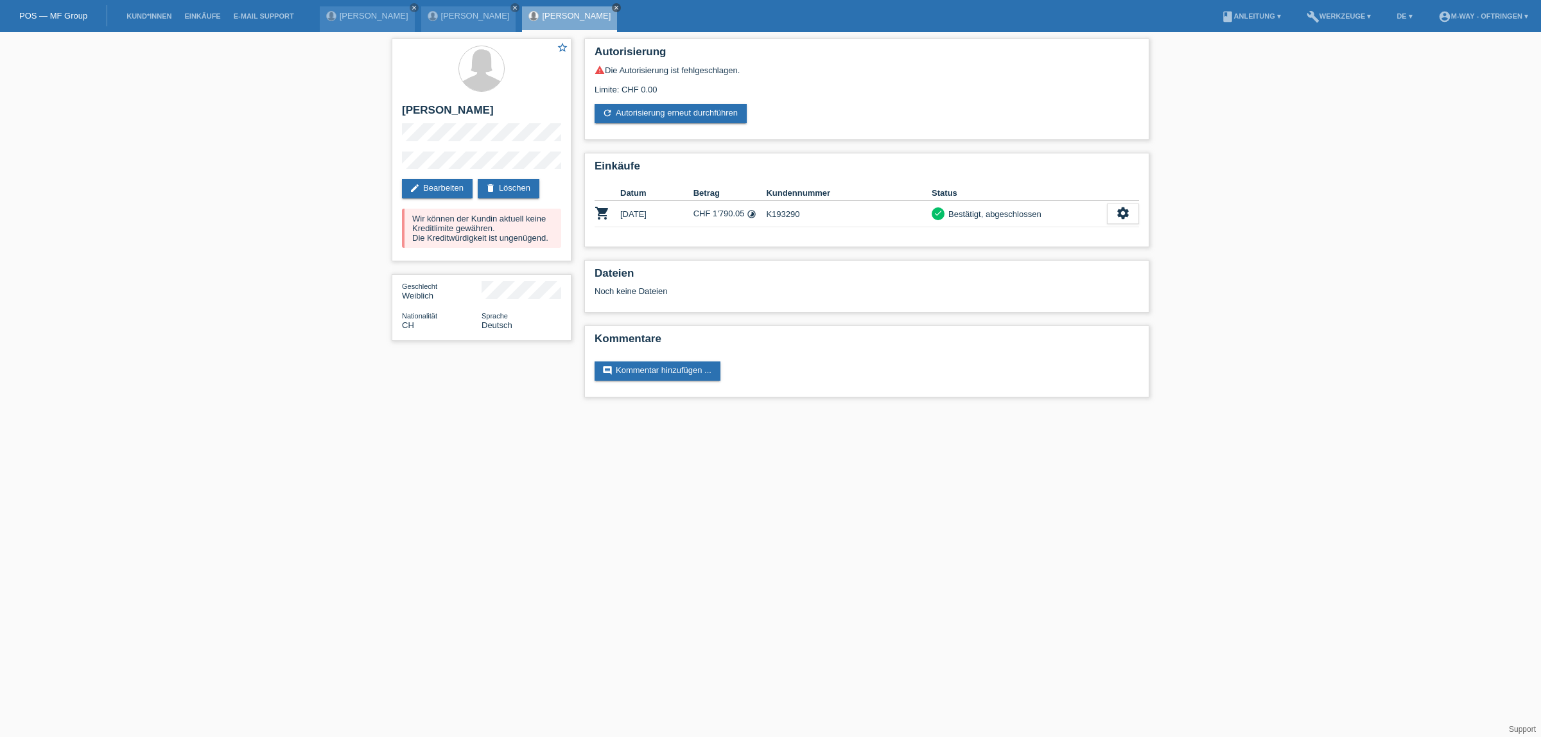
click at [613, 6] on icon "close" at bounding box center [616, 7] width 6 height 6
click at [467, 21] on div "Marko Vardin close" at bounding box center [468, 19] width 95 height 26
click at [457, 14] on link "[PERSON_NAME]" at bounding box center [475, 16] width 69 height 10
